Goal: Transaction & Acquisition: Register for event/course

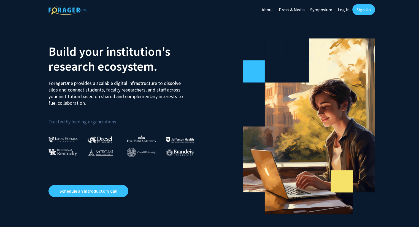
click at [359, 8] on link "Sign Up" at bounding box center [363, 9] width 23 height 11
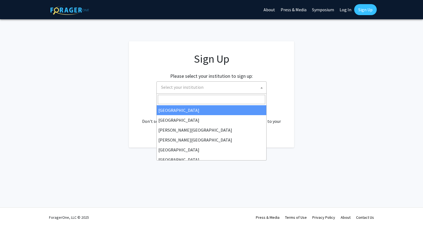
click at [233, 88] on span "Select your institution" at bounding box center [212, 87] width 107 height 11
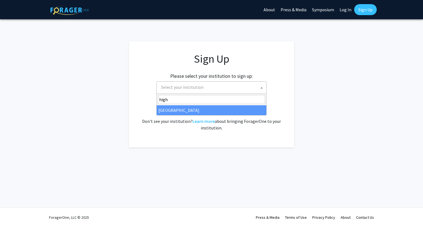
type input "high"
select select "2"
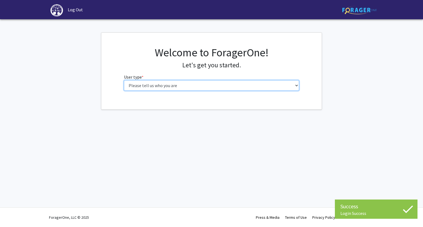
click at [297, 84] on select "Please tell us who you are Undergraduate Student Master's Student Doctoral Cand…" at bounding box center [211, 85] width 175 height 10
select select "1: undergrad"
click at [124, 80] on select "Please tell us who you are Undergraduate Student Master's Student Doctoral Cand…" at bounding box center [211, 85] width 175 height 10
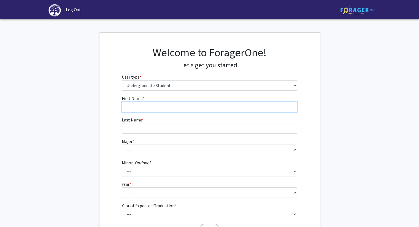
click at [253, 102] on input "First Name * required" at bounding box center [209, 107] width 175 height 10
type input "[PERSON_NAME]"
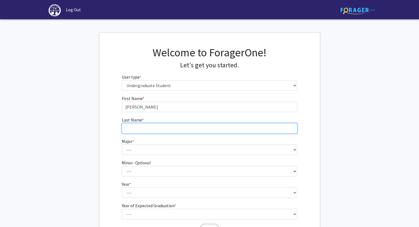
click at [252, 123] on input "Last Name * required" at bounding box center [209, 128] width 175 height 10
type input "[PERSON_NAME]"
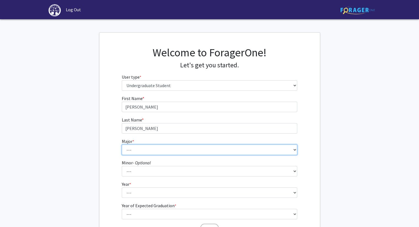
click at [234, 154] on select "--- Accounting Actuarial Science Advertising, Public Relations, and Strategic C…" at bounding box center [209, 150] width 175 height 10
select select "24: 179"
click at [122, 145] on select "--- Accounting Actuarial Science Advertising, Public Relations, and Strategic C…" at bounding box center [209, 150] width 175 height 10
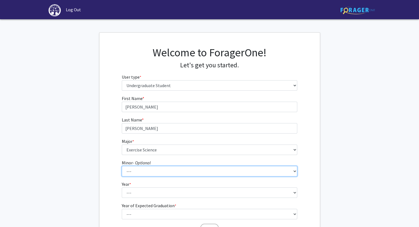
click at [220, 170] on select "--- Anthropology Chinese Civic Responsibility and Social Innovation Criminal Ju…" at bounding box center [209, 171] width 175 height 10
click at [344, 167] on fg-get-started "Welcome to ForagerOne! Let's get you started. User type * required Please tell …" at bounding box center [209, 140] width 419 height 217
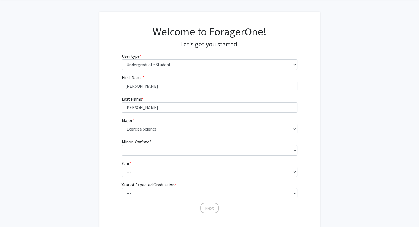
scroll to position [54, 0]
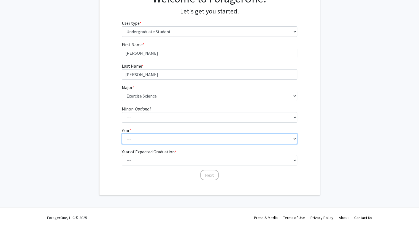
click at [287, 142] on select "--- First-year Sophomore Junior Senior Postbaccalaureate Certificate" at bounding box center [209, 139] width 175 height 10
select select "1: first-year"
click at [122, 134] on select "--- First-year Sophomore Junior Senior Postbaccalaureate Certificate" at bounding box center [209, 139] width 175 height 10
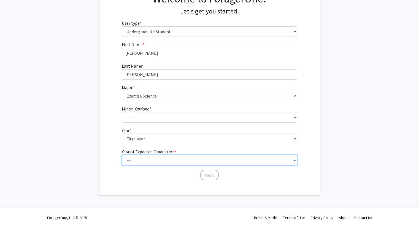
click at [262, 159] on select "--- 2025 2026 2027 2028 2029 2030 2031 2032 2033 2034" at bounding box center [209, 160] width 175 height 10
select select "5: 2029"
click at [122, 155] on select "--- 2025 2026 2027 2028 2029 2030 2031 2032 2033 2034" at bounding box center [209, 160] width 175 height 10
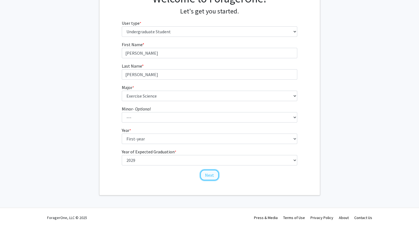
click at [214, 174] on button "Next" at bounding box center [209, 175] width 18 height 10
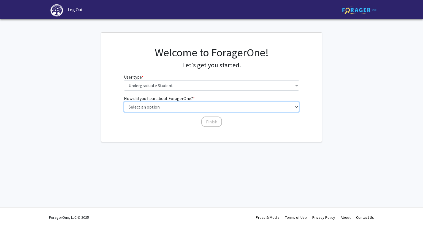
click at [240, 105] on select "Select an option Peer/student recommendation Faculty/staff recommendation Unive…" at bounding box center [211, 107] width 175 height 10
select select "2: faculty_recommendation"
click at [124, 102] on select "Select an option Peer/student recommendation Faculty/staff recommendation Unive…" at bounding box center [211, 107] width 175 height 10
click at [202, 111] on select "Select an option Peer/student recommendation Faculty/staff recommendation Unive…" at bounding box center [211, 107] width 175 height 10
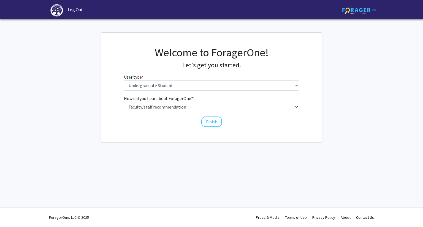
click at [202, 156] on div "Skip navigation Log Out Complete your profile × To continue, you need to make s…" at bounding box center [211, 113] width 423 height 227
click at [213, 121] on button "Finish" at bounding box center [211, 122] width 21 height 10
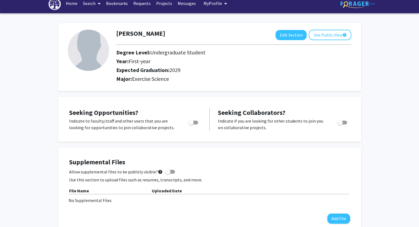
scroll to position [7, 0]
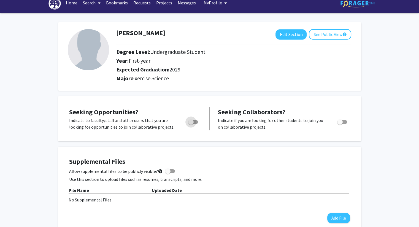
click at [193, 121] on span "Toggle" at bounding box center [191, 122] width 6 height 6
click at [191, 124] on input "Are you actively seeking opportunities?" at bounding box center [191, 124] width 0 height 0
checkbox input "true"
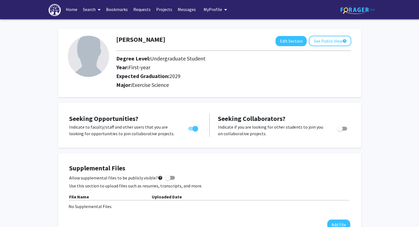
scroll to position [0, 0]
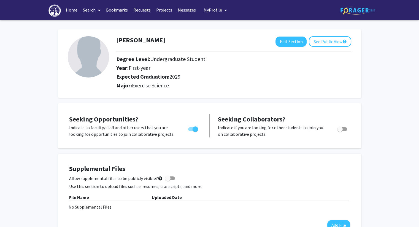
click at [99, 10] on icon at bounding box center [99, 10] width 3 height 4
click at [101, 24] on span "Faculty/Staff" at bounding box center [100, 25] width 40 height 11
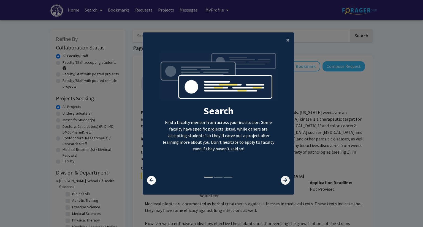
click at [281, 179] on icon at bounding box center [285, 180] width 9 height 9
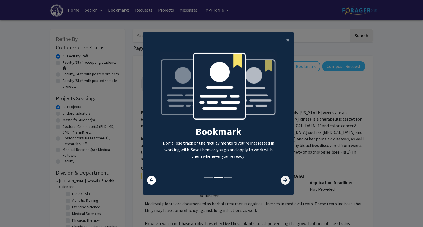
click at [281, 179] on icon at bounding box center [285, 180] width 9 height 9
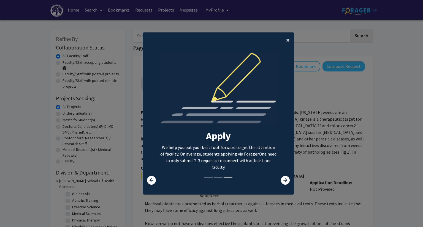
click at [289, 38] on button "×" at bounding box center [288, 39] width 12 height 15
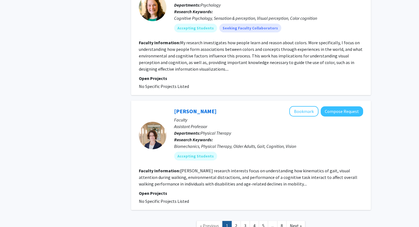
scroll to position [1955, 0]
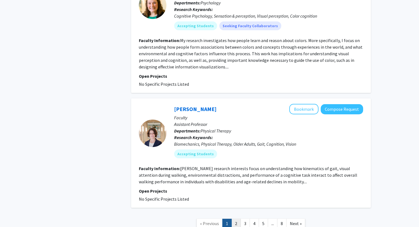
click at [236, 219] on link "2" at bounding box center [235, 224] width 9 height 10
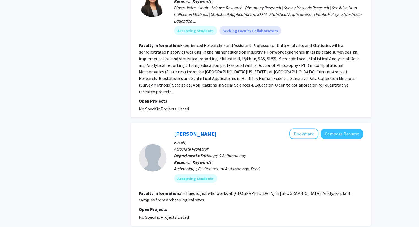
scroll to position [1145, 0]
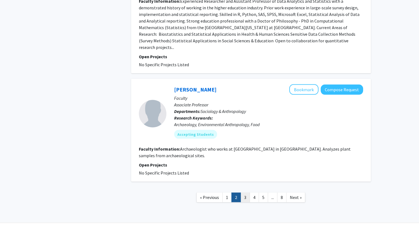
click at [244, 193] on link "3" at bounding box center [244, 198] width 9 height 10
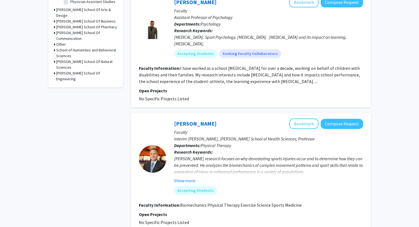
scroll to position [225, 0]
click at [190, 178] on button "Show more" at bounding box center [184, 181] width 21 height 7
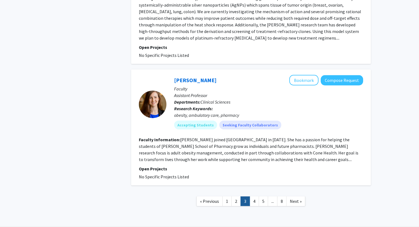
scroll to position [1225, 0]
click at [254, 197] on link "4" at bounding box center [253, 202] width 9 height 10
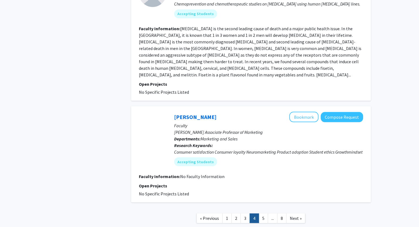
scroll to position [1041, 0]
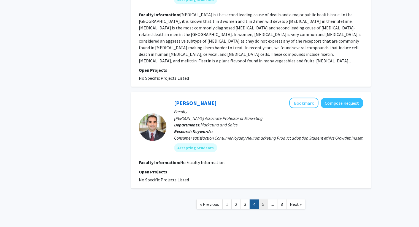
click at [266, 200] on link "5" at bounding box center [263, 205] width 9 height 10
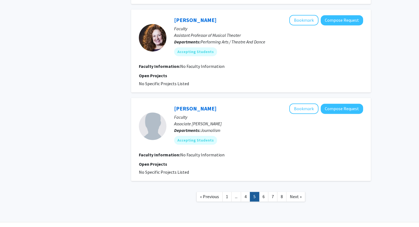
scroll to position [783, 0]
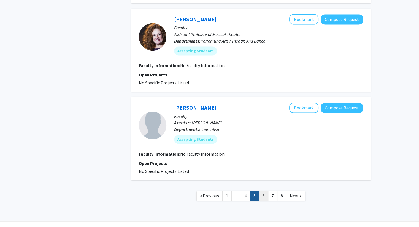
click at [262, 193] on link "6" at bounding box center [263, 196] width 9 height 10
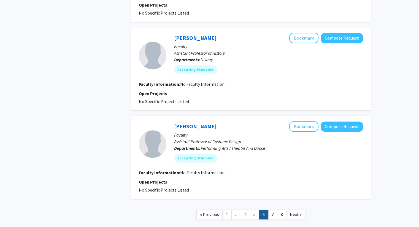
scroll to position [732, 0]
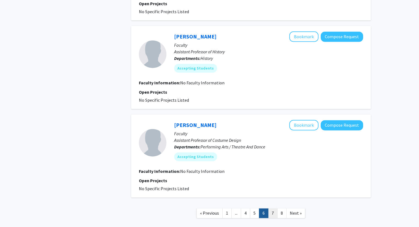
click at [274, 209] on link "7" at bounding box center [272, 214] width 9 height 10
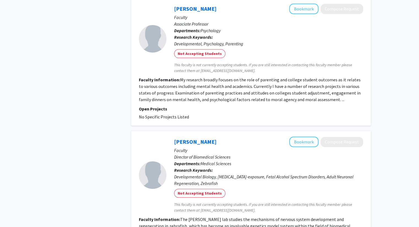
scroll to position [563, 0]
